Goal: Navigation & Orientation: Find specific page/section

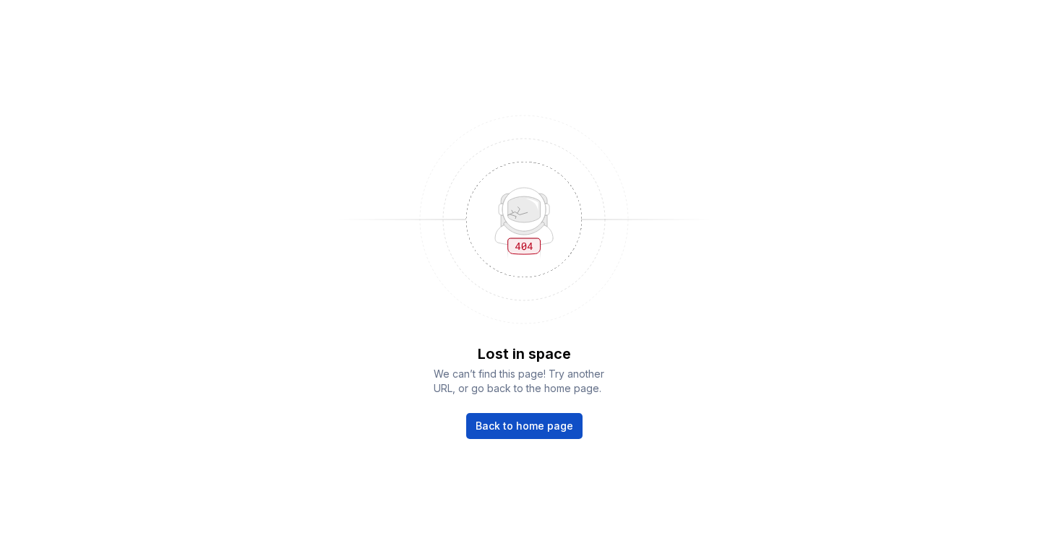
click at [499, 446] on div "Lost in space We can’t find this page! Try another URL, or go back to the home …" at bounding box center [524, 271] width 1048 height 543
click at [543, 436] on link "Back to home page" at bounding box center [524, 426] width 116 height 26
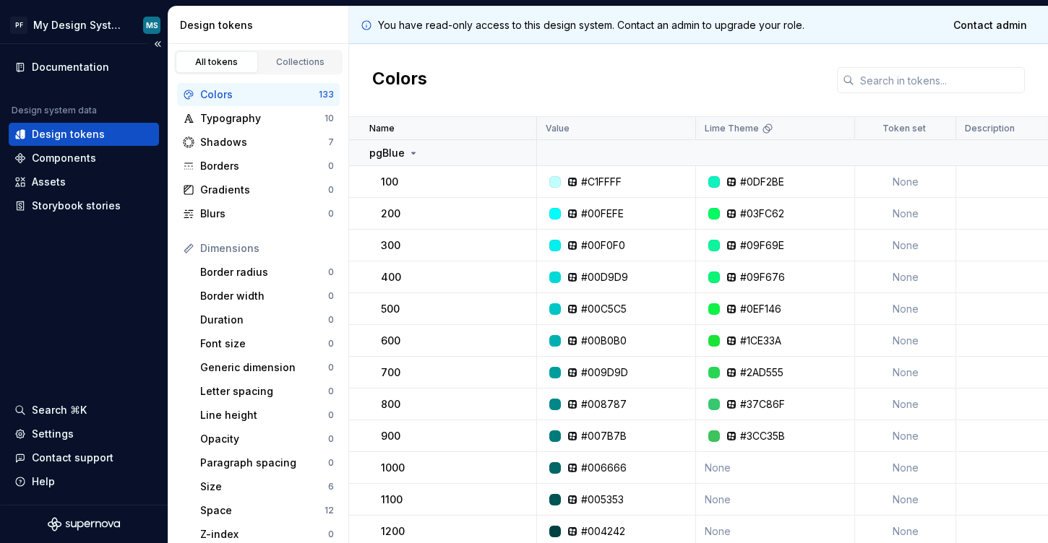
click at [79, 79] on div "Documentation Design system data Design tokens Components Assets Storybook stor…" at bounding box center [84, 137] width 150 height 162
click at [80, 73] on div "Documentation" at bounding box center [70, 67] width 77 height 14
